Goal: Find contact information: Find contact information

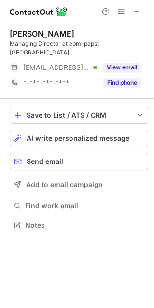
scroll to position [209, 154]
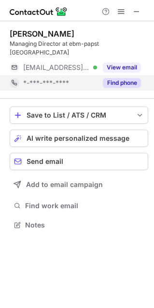
click at [123, 78] on button "Find phone" at bounding box center [122, 83] width 38 height 10
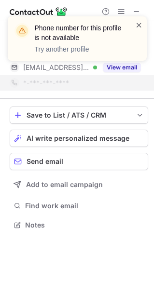
click at [139, 21] on span at bounding box center [139, 25] width 8 height 10
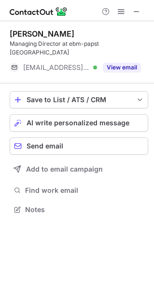
scroll to position [194, 154]
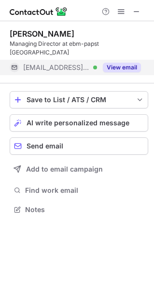
click at [110, 63] on button "View email" at bounding box center [122, 68] width 38 height 10
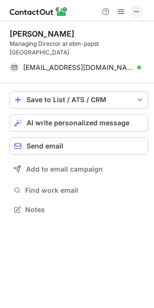
click at [134, 13] on span at bounding box center [137, 12] width 8 height 8
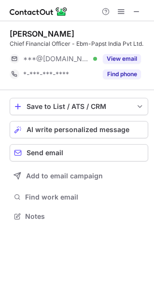
scroll to position [209, 154]
click at [136, 12] on span at bounding box center [137, 12] width 8 height 8
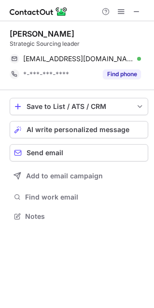
scroll to position [209, 154]
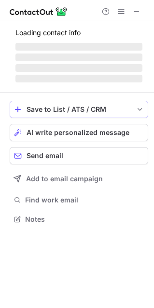
scroll to position [209, 154]
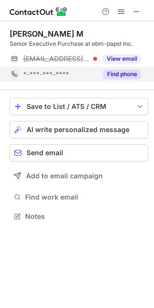
click at [116, 75] on button "Find phone" at bounding box center [122, 74] width 38 height 10
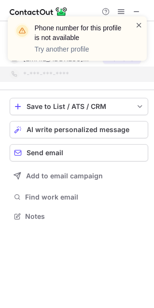
click at [138, 21] on span at bounding box center [139, 25] width 8 height 10
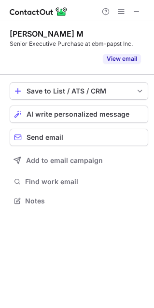
scroll to position [178, 154]
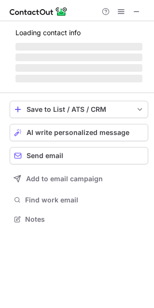
scroll to position [209, 154]
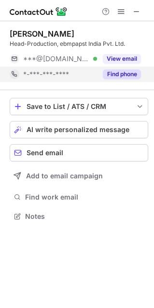
click at [125, 73] on button "Find phone" at bounding box center [122, 74] width 38 height 10
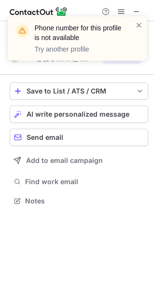
scroll to position [194, 154]
click at [135, 25] on span at bounding box center [139, 25] width 8 height 10
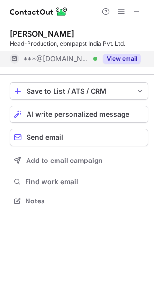
click at [115, 60] on button "View email" at bounding box center [122, 59] width 38 height 10
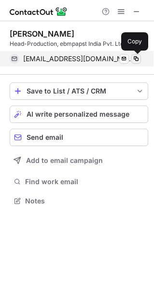
click at [138, 57] on span at bounding box center [136, 59] width 8 height 8
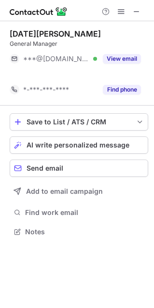
scroll to position [209, 154]
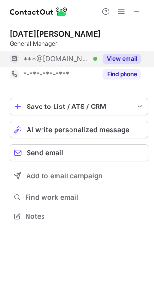
drag, startPoint x: 116, startPoint y: 58, endPoint x: 117, endPoint y: 63, distance: 5.3
click at [116, 58] on button "View email" at bounding box center [122, 59] width 38 height 10
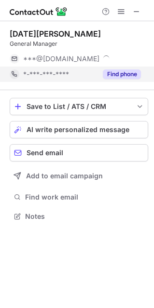
scroll to position [225, 154]
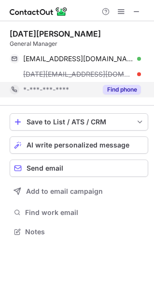
click at [116, 89] on button "Find phone" at bounding box center [122, 90] width 38 height 10
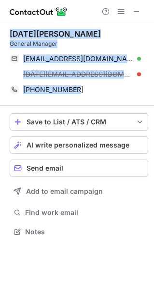
drag, startPoint x: 87, startPoint y: 93, endPoint x: 7, endPoint y: 30, distance: 102.0
click at [7, 30] on div "Raja Govindasamy General Manager grajaadi@gmail.com Verified Send email Copy ra…" at bounding box center [77, 133] width 154 height 225
copy div "Raja Govindasamy General Manager grajaadi@gmail.com Verified Send email Copy ra…"
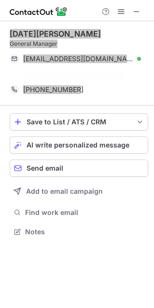
scroll to position [209, 154]
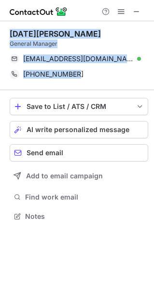
click at [17, 31] on div "Raja Govindasamy" at bounding box center [55, 34] width 91 height 10
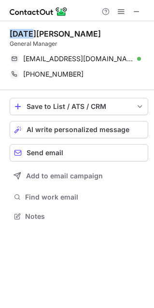
click at [17, 31] on div "Raja Govindasamy" at bounding box center [55, 34] width 91 height 10
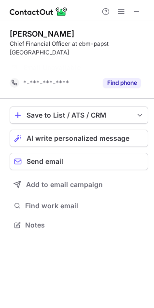
scroll to position [194, 154]
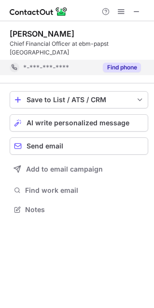
click at [121, 63] on button "Find phone" at bounding box center [122, 68] width 38 height 10
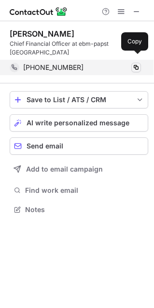
click at [134, 64] on span at bounding box center [136, 68] width 8 height 8
